Goal: Task Accomplishment & Management: Manage account settings

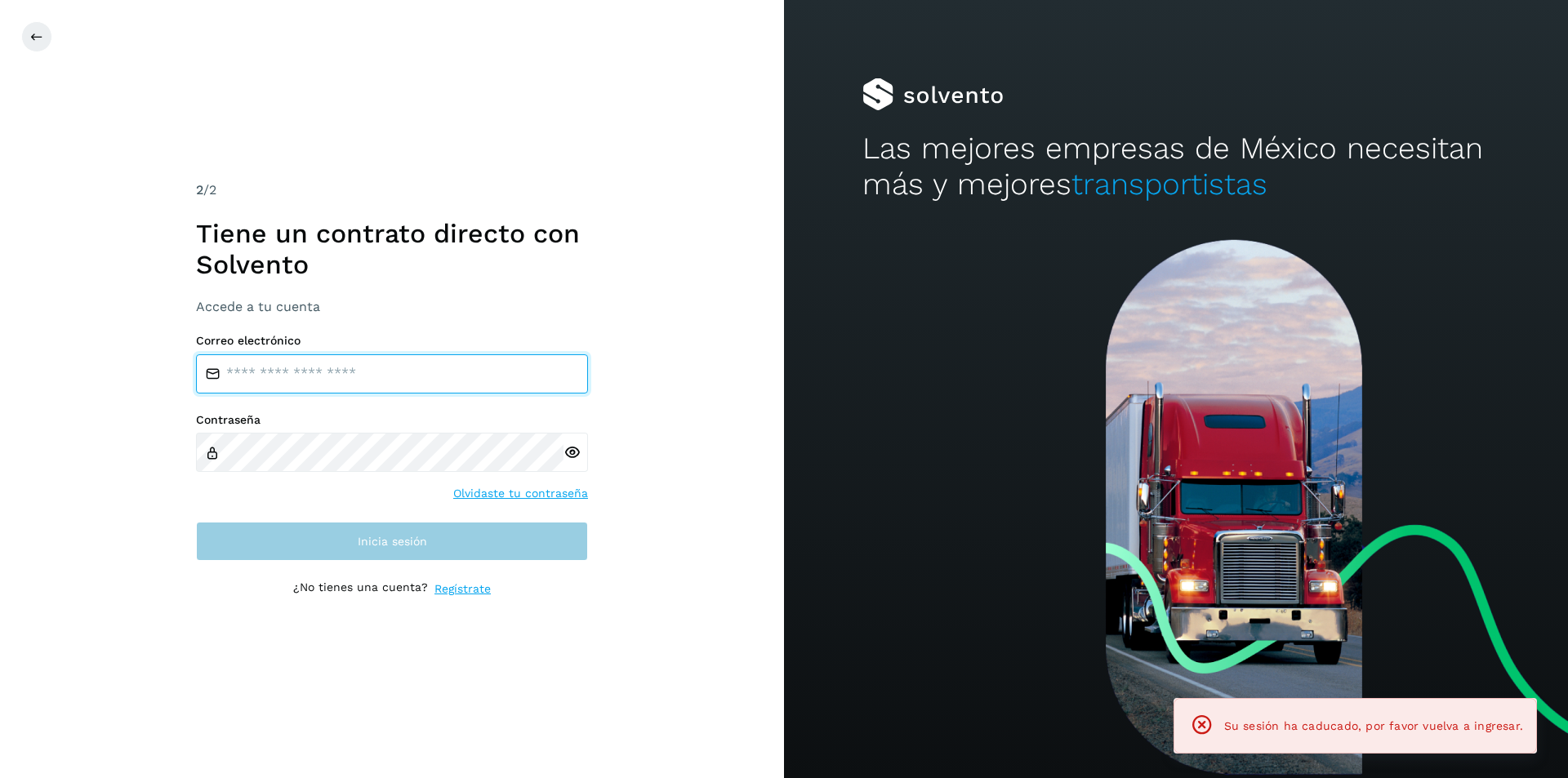
type input "**********"
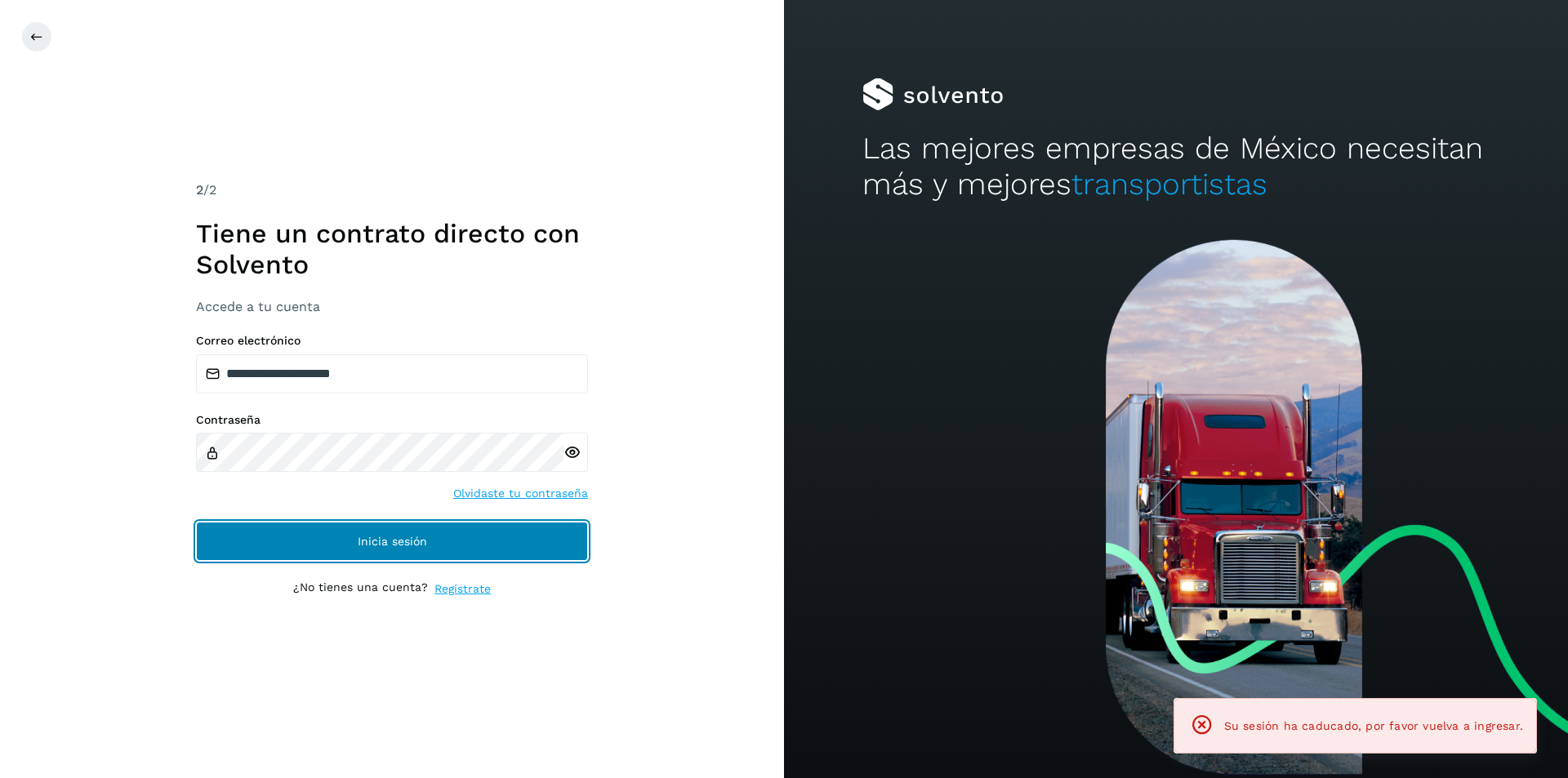
click at [424, 538] on span "Inicia sesión" at bounding box center [392, 541] width 69 height 12
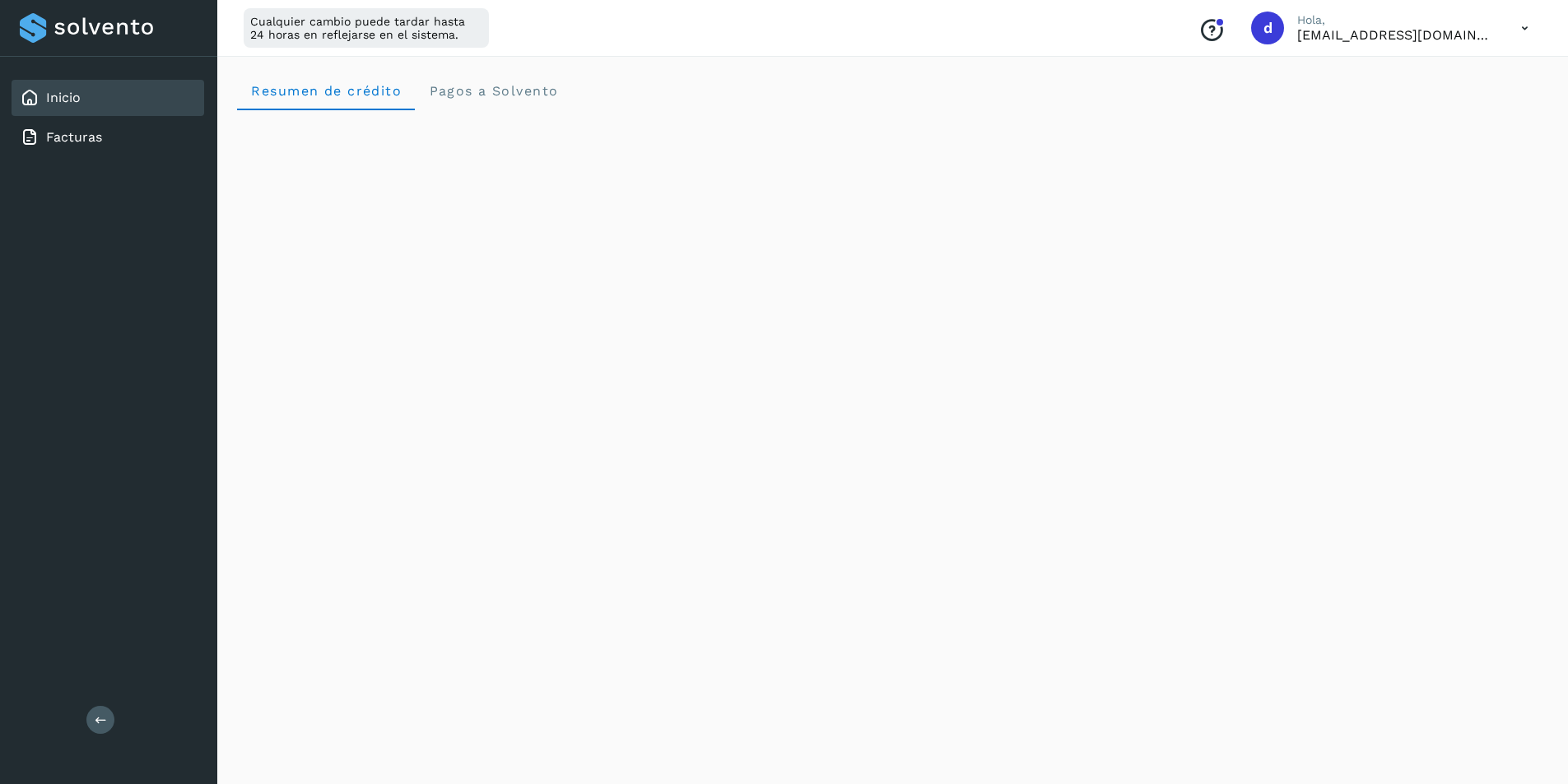
click at [1532, 35] on icon at bounding box center [1524, 28] width 34 height 34
click at [1423, 102] on div "Cerrar sesión" at bounding box center [1443, 106] width 196 height 31
